Goal: Obtain resource: Download file/media

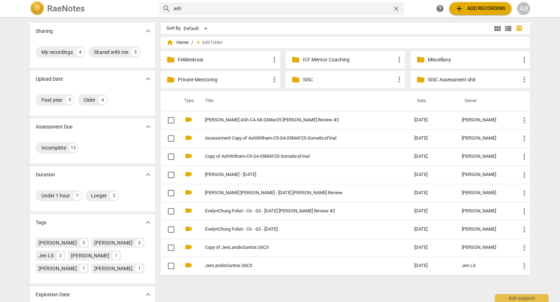
click at [183, 43] on span "home Home" at bounding box center [178, 42] width 22 height 7
click at [397, 9] on span "close" at bounding box center [397, 9] width 8 height 8
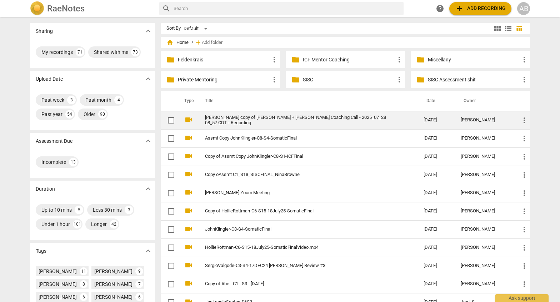
click at [347, 121] on link "[PERSON_NAME] copy of [PERSON_NAME] + [PERSON_NAME] Coaching Call - 2025_07_28 …" at bounding box center [301, 120] width 193 height 11
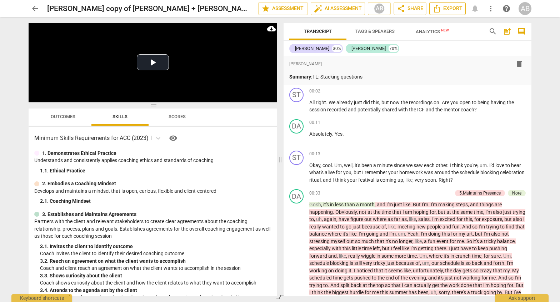
click at [450, 8] on span "Export" at bounding box center [448, 8] width 30 height 9
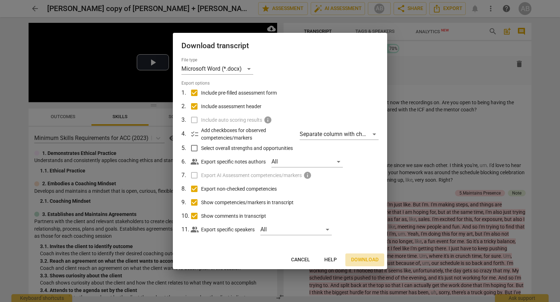
click at [362, 260] on span "Download" at bounding box center [365, 260] width 28 height 7
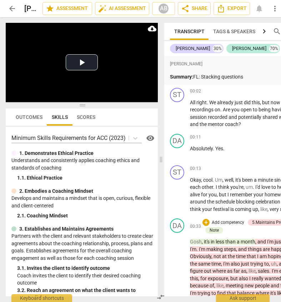
click at [235, 234] on div "+ Add competency 5.Maintains Presence Note" at bounding box center [257, 227] width 108 height 16
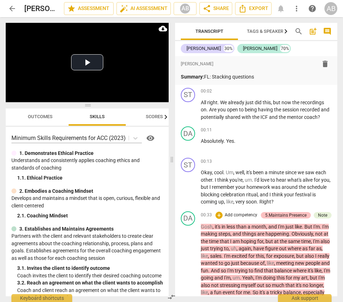
click at [279, 215] on div "5.Maintains Presence" at bounding box center [285, 215] width 41 height 6
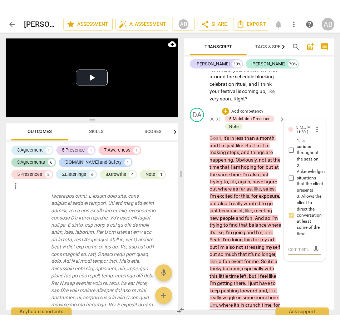
scroll to position [172, 0]
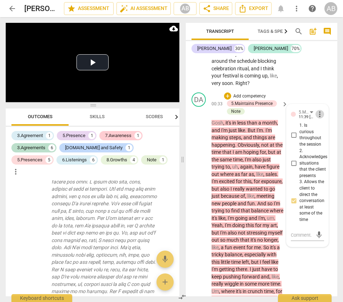
click at [323, 116] on span "more_vert" at bounding box center [320, 114] width 9 height 9
click at [319, 127] on li "Delete" at bounding box center [324, 128] width 25 height 14
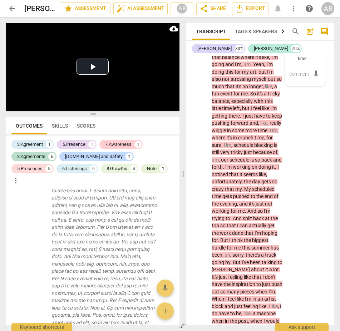
scroll to position [341, 0]
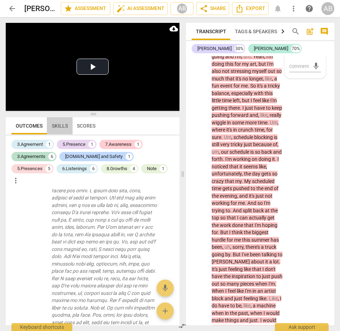
click at [59, 127] on span "Skills" at bounding box center [60, 126] width 16 height 6
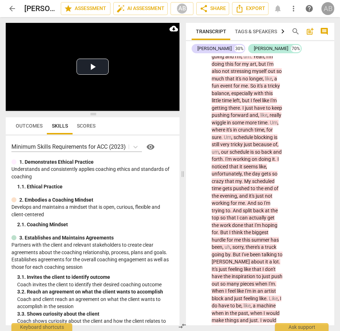
click at [328, 10] on div "AB" at bounding box center [327, 8] width 13 height 13
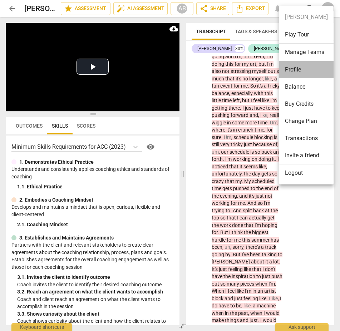
click at [291, 71] on li "Profile" at bounding box center [306, 69] width 54 height 17
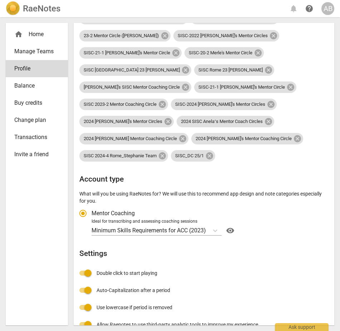
scroll to position [247, 0]
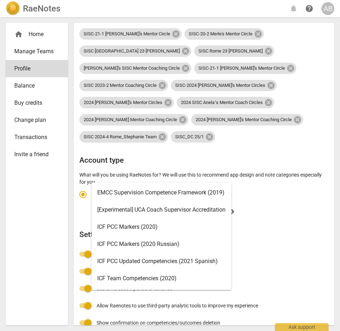
click at [215, 208] on icon "Account type" at bounding box center [215, 211] width 7 height 7
click at [0, 0] on input "Ideal for transcribing and assessing coaching sessions Minimum Skills Requireme…" at bounding box center [0, 0] width 0 height 0
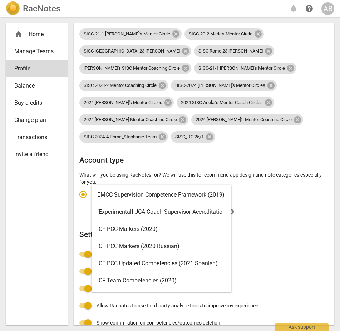
scroll to position [244, 0]
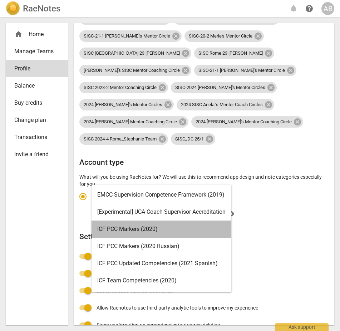
click at [117, 231] on div "ICF PCC Markers (2020)" at bounding box center [161, 228] width 140 height 17
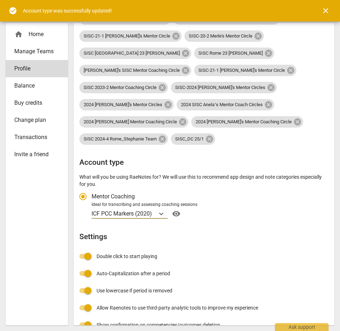
radio input "false"
click at [329, 10] on span "close" at bounding box center [325, 10] width 9 height 9
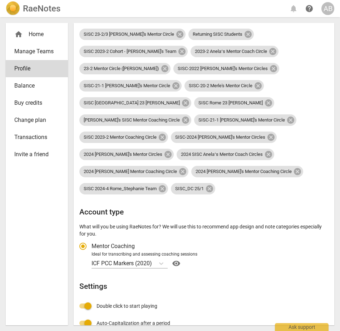
scroll to position [213, 0]
